Goal: Find specific page/section: Find specific page/section

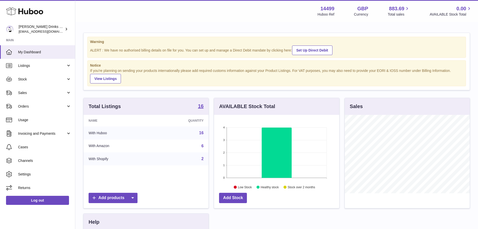
scroll to position [78, 125]
click at [33, 95] on span "Sales" at bounding box center [42, 92] width 48 height 5
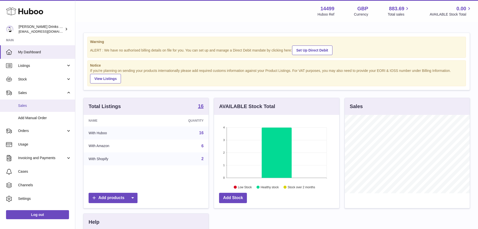
click at [38, 105] on span "Sales" at bounding box center [44, 105] width 53 height 5
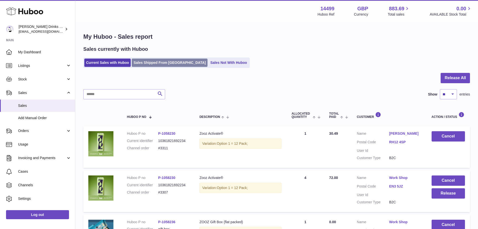
click at [169, 63] on link "Sales Shipped From [GEOGRAPHIC_DATA]" at bounding box center [170, 62] width 76 height 8
